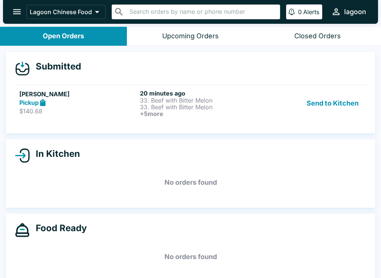
click at [339, 95] on button "Send to Kitchen" at bounding box center [333, 104] width 58 height 28
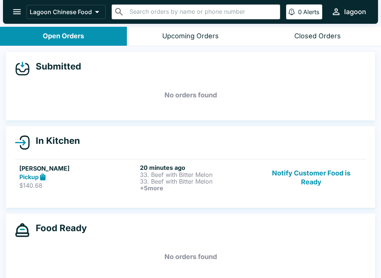
click at [107, 167] on h5 "[PERSON_NAME]" at bounding box center [78, 168] width 118 height 9
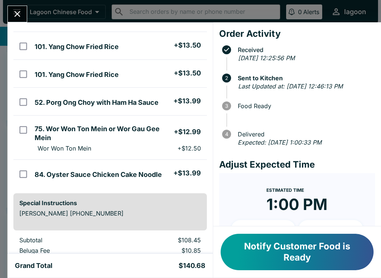
scroll to position [112, 0]
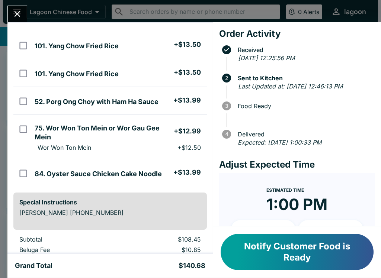
click at [75, 151] on p "Wor Won Ton Mein" at bounding box center [65, 147] width 54 height 7
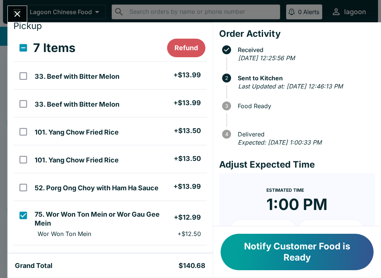
scroll to position [25, 0]
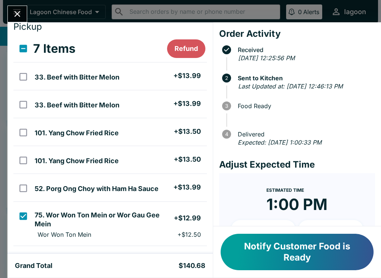
click at [184, 47] on button "Refund" at bounding box center [186, 48] width 38 height 19
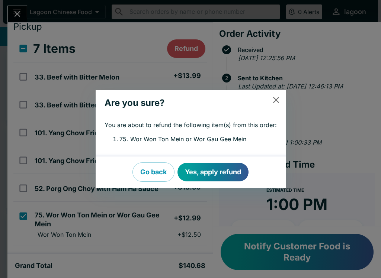
click at [220, 175] on button "Yes, apply refund" at bounding box center [212, 172] width 71 height 19
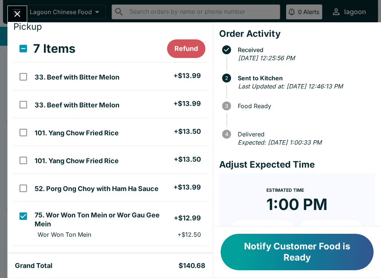
checkbox input "false"
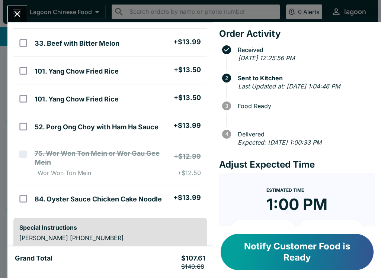
scroll to position [102, 0]
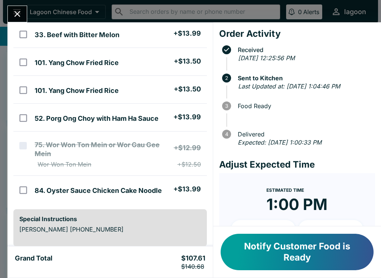
click at [291, 244] on button "Notify Customer Food is Ready" at bounding box center [297, 252] width 153 height 36
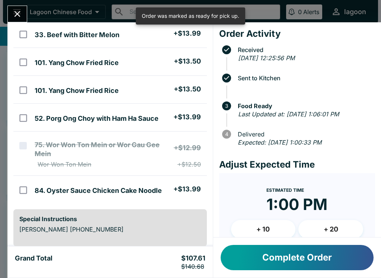
click at [287, 268] on button "Complete Order" at bounding box center [297, 257] width 153 height 25
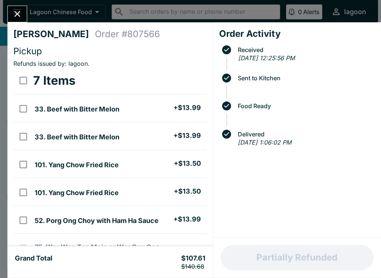
scroll to position [0, 0]
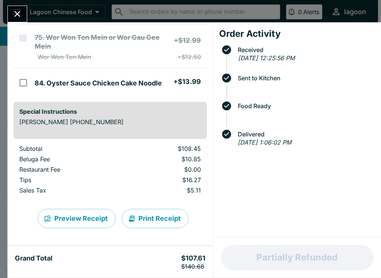
click at [19, 15] on icon "Close" at bounding box center [17, 14] width 10 height 10
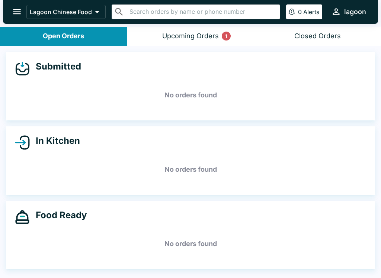
click at [191, 38] on div "Upcoming Orders 1" at bounding box center [190, 36] width 57 height 9
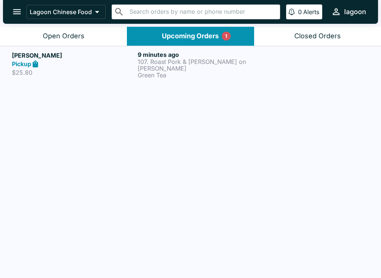
click at [179, 64] on p "107. Roast Pork & [PERSON_NAME] on [PERSON_NAME]" at bounding box center [199, 64] width 123 height 13
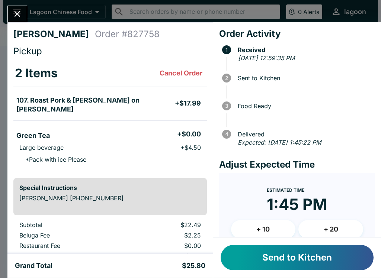
click at [303, 253] on button "Send to Kitchen" at bounding box center [297, 257] width 153 height 25
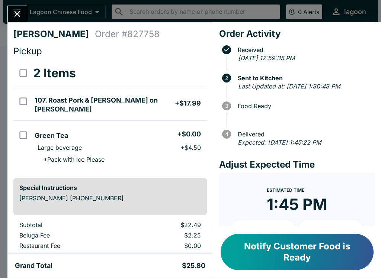
click at [284, 259] on button "Notify Customer Food is Ready" at bounding box center [297, 252] width 153 height 36
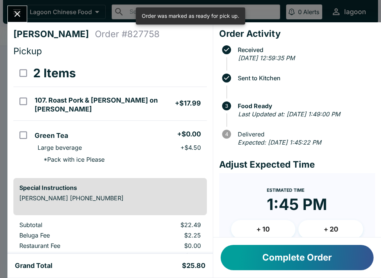
click at [14, 14] on icon "Close" at bounding box center [17, 14] width 10 height 10
